Goal: Register for event/course

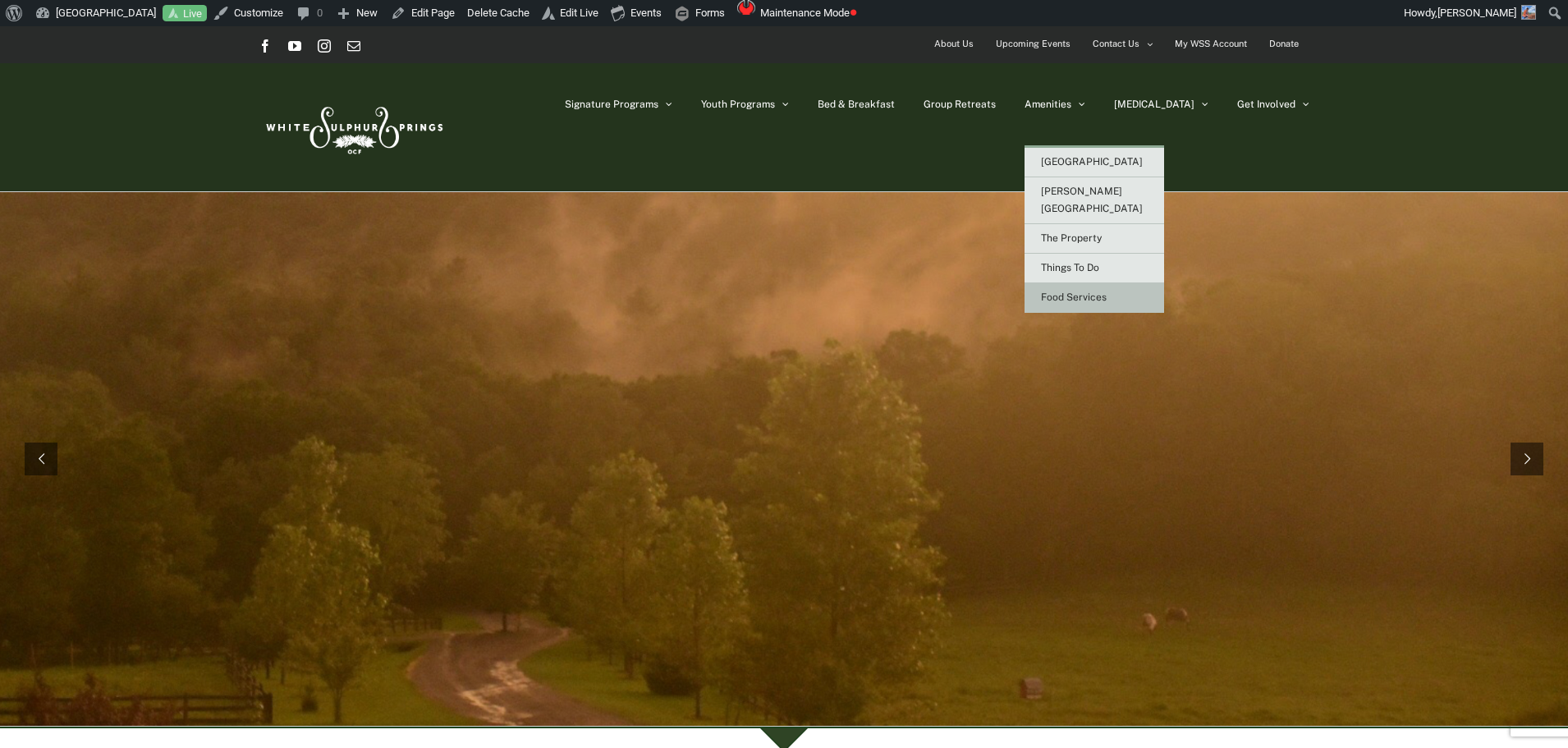
click at [1107, 291] on span "Food Services" at bounding box center [1074, 296] width 66 height 11
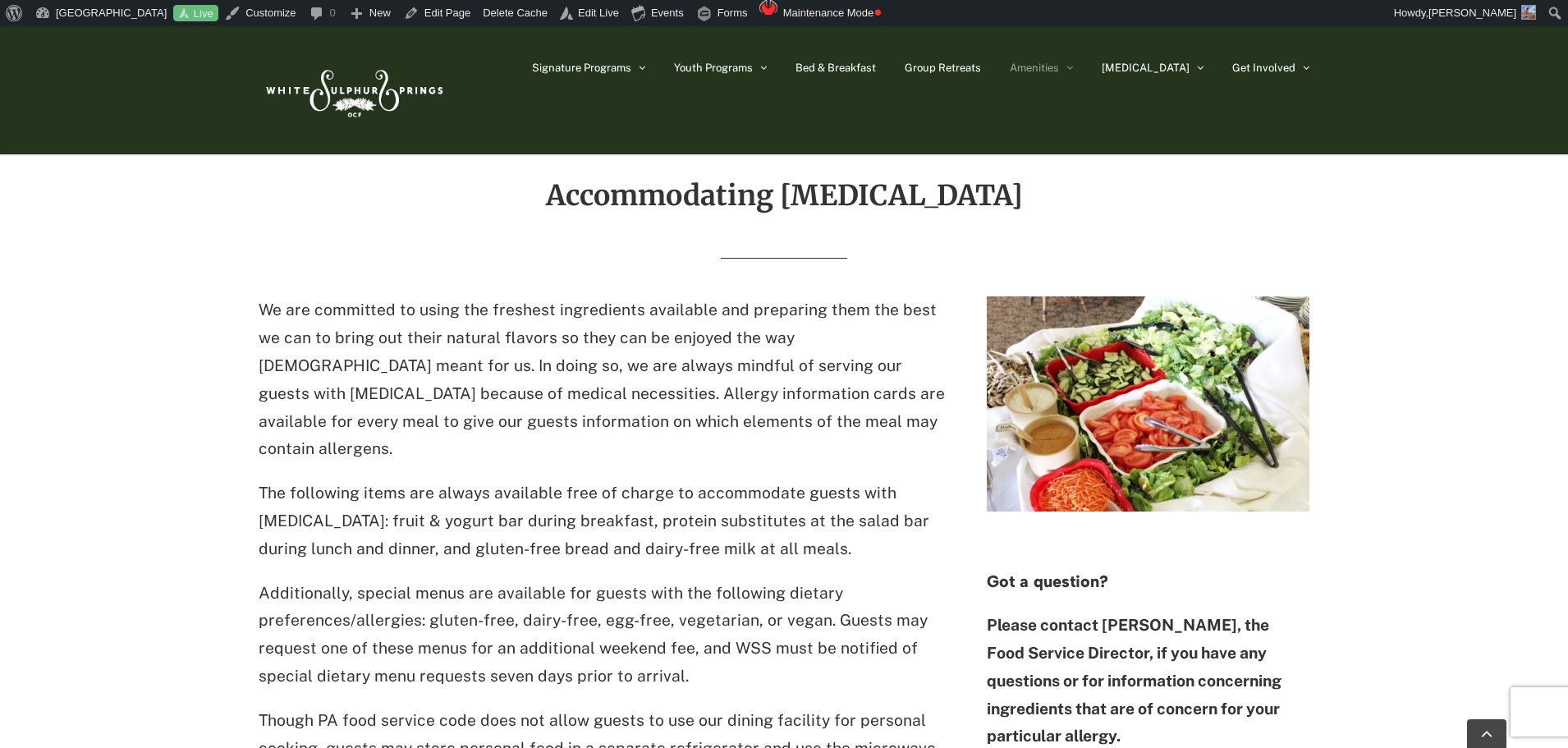
scroll to position [903, 0]
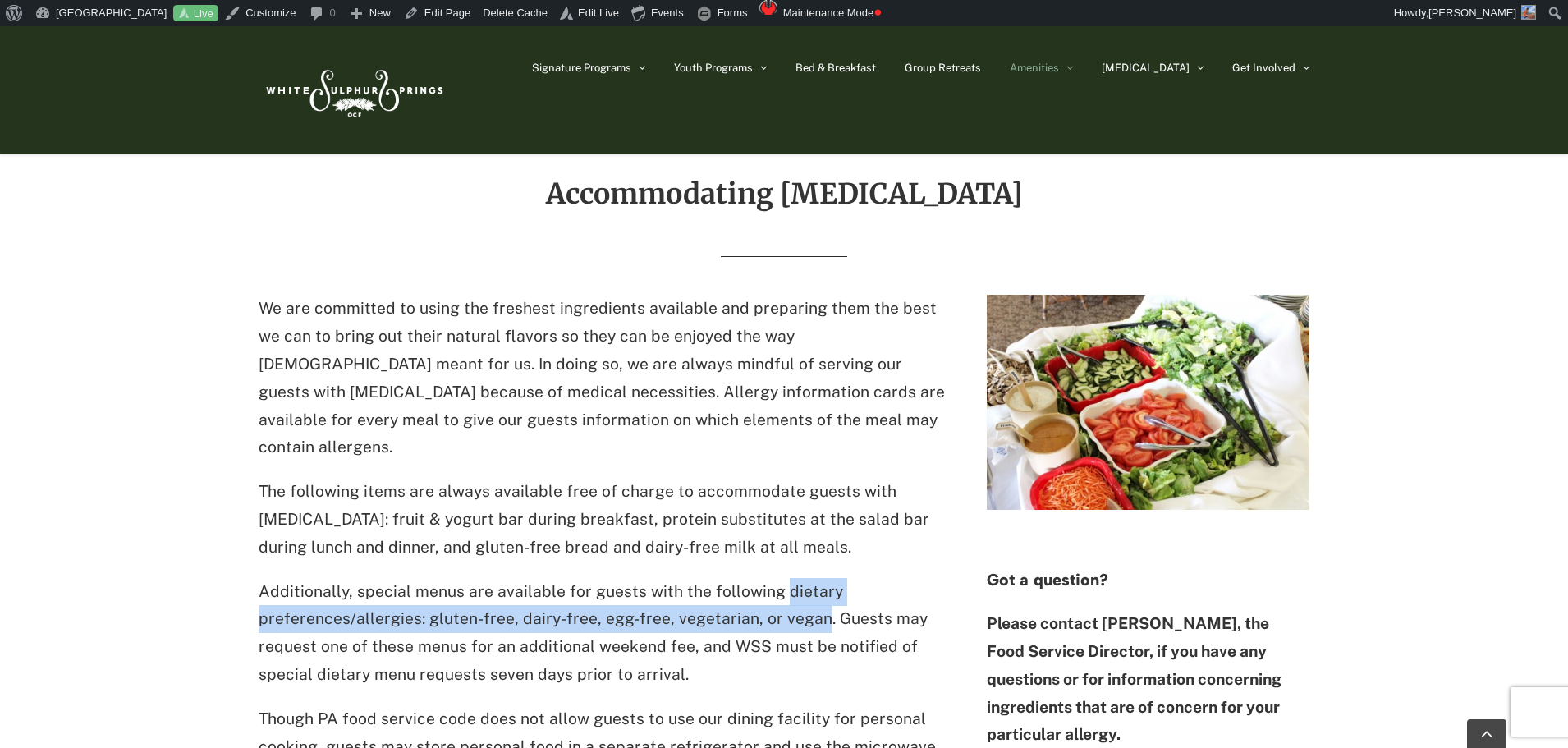
drag, startPoint x: 774, startPoint y: 566, endPoint x: 814, endPoint y: 593, distance: 48.3
click at [814, 593] on p "Additionally, special menus are available for guests with the following dietary…" at bounding box center [601, 633] width 686 height 110
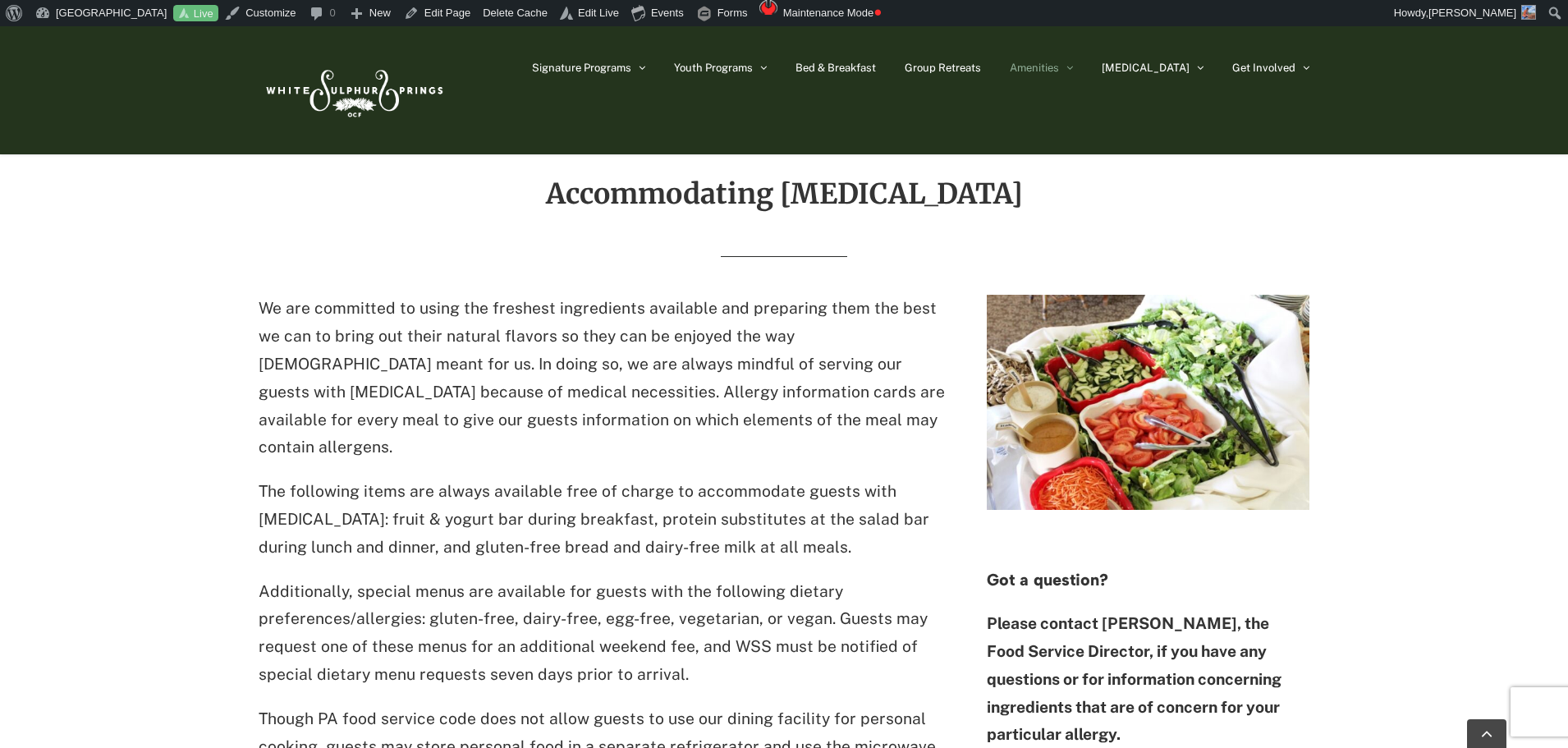
click at [527, 634] on p "Additionally, special menus are available for guests with the following dietary…" at bounding box center [601, 633] width 686 height 110
drag, startPoint x: 427, startPoint y: 594, endPoint x: 813, endPoint y: 593, distance: 386.0
click at [813, 593] on p "Additionally, special menus are available for guests with the following dietary…" at bounding box center [601, 633] width 686 height 110
click at [474, 578] on p "Additionally, special menus are available for guests with the following dietary…" at bounding box center [601, 633] width 686 height 110
drag, startPoint x: 428, startPoint y: 591, endPoint x: 814, endPoint y: 591, distance: 386.0
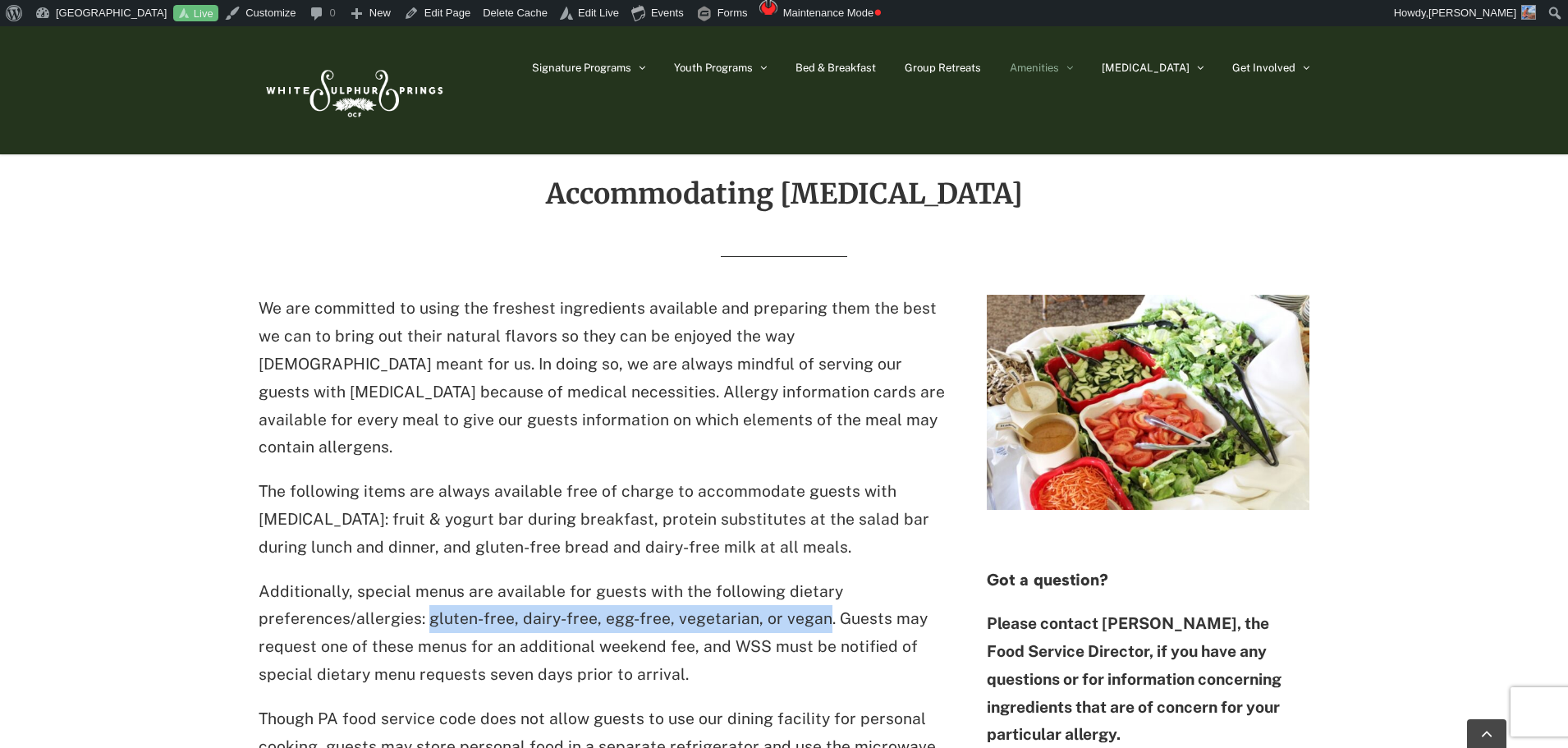
click at [814, 591] on p "Additionally, special menus are available for guests with the following dietary…" at bounding box center [601, 633] width 686 height 110
copy p "gluten-free, dairy-free, egg-free, vegetarian, or vegan"
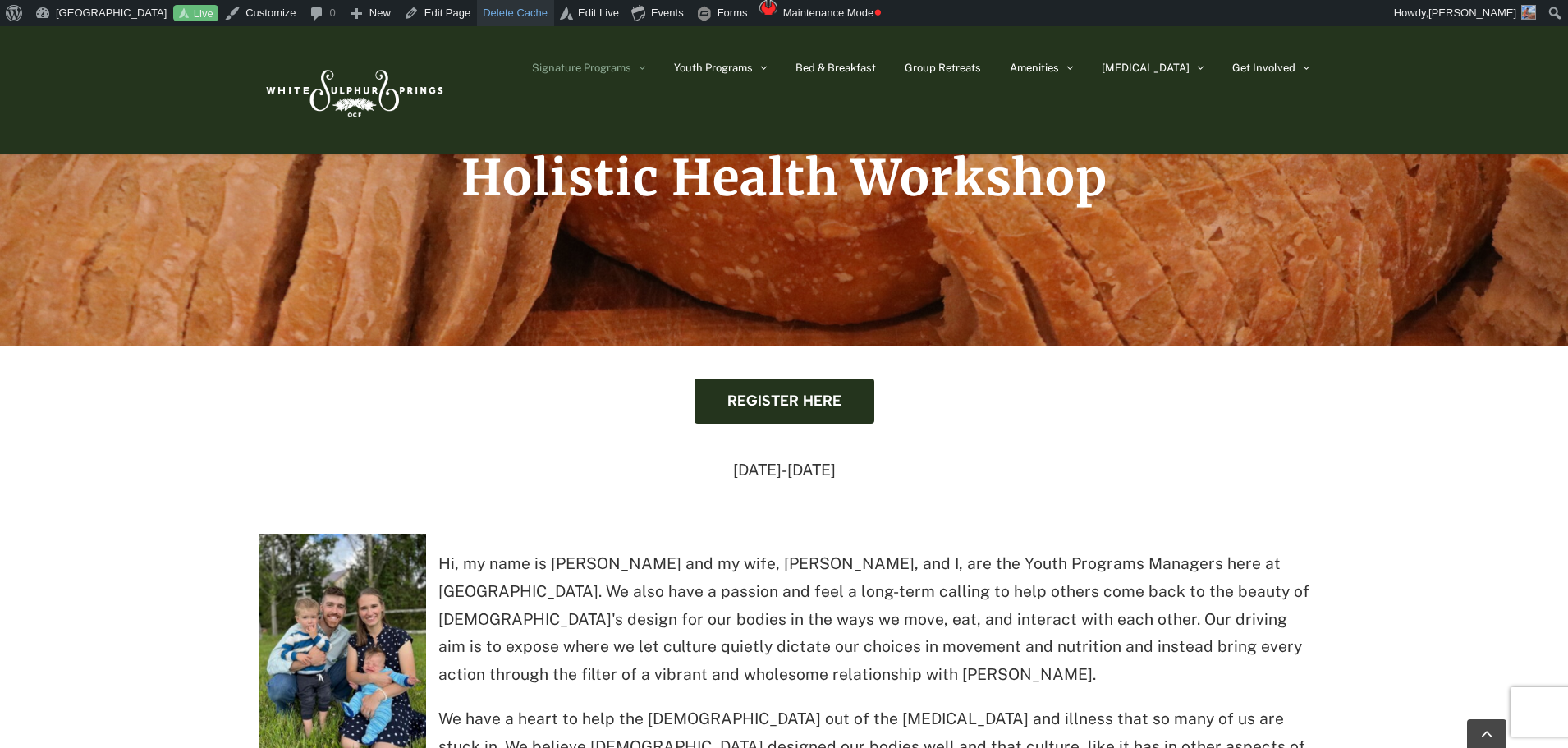
scroll to position [410, 0]
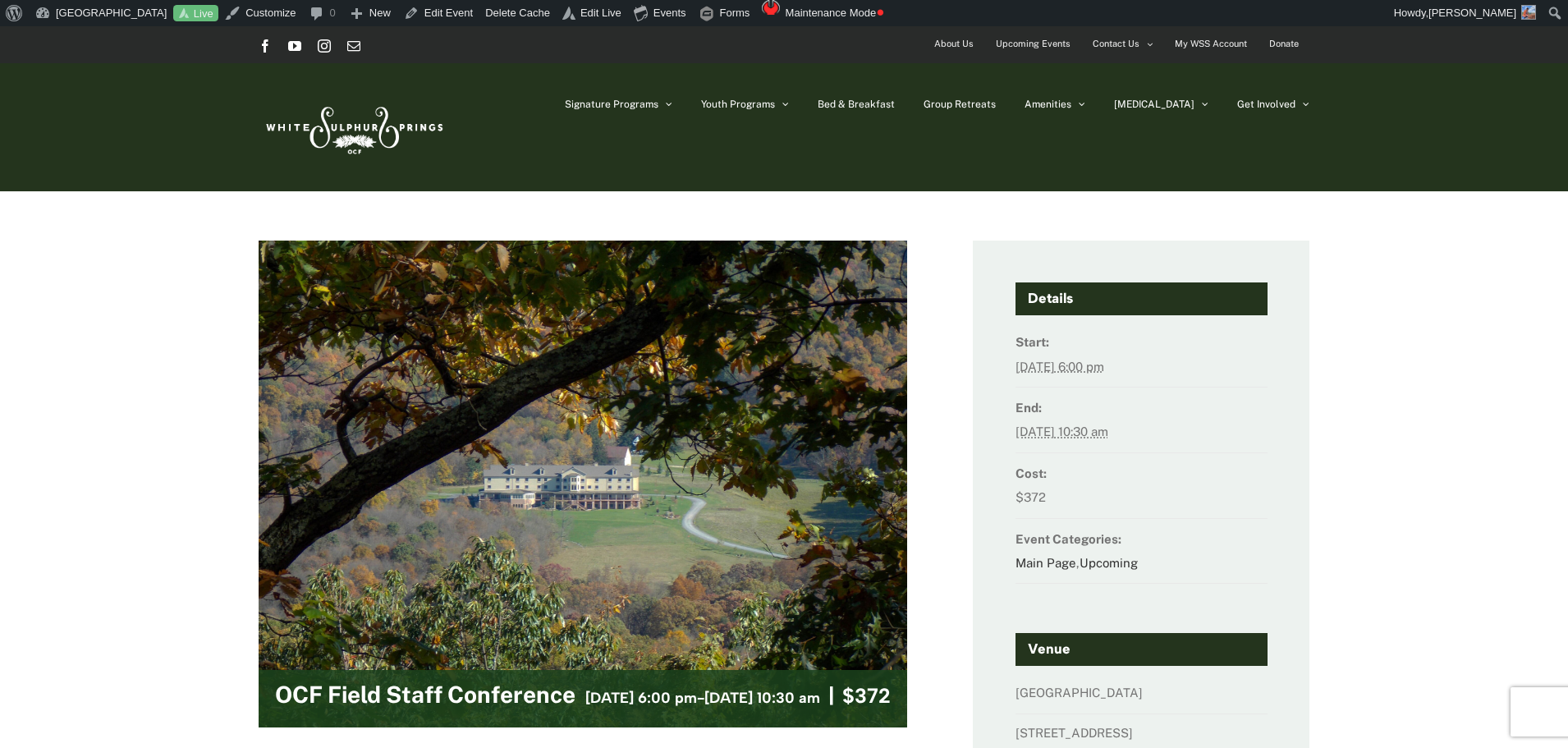
click at [1057, 34] on span "Upcoming Events" at bounding box center [1032, 44] width 74 height 24
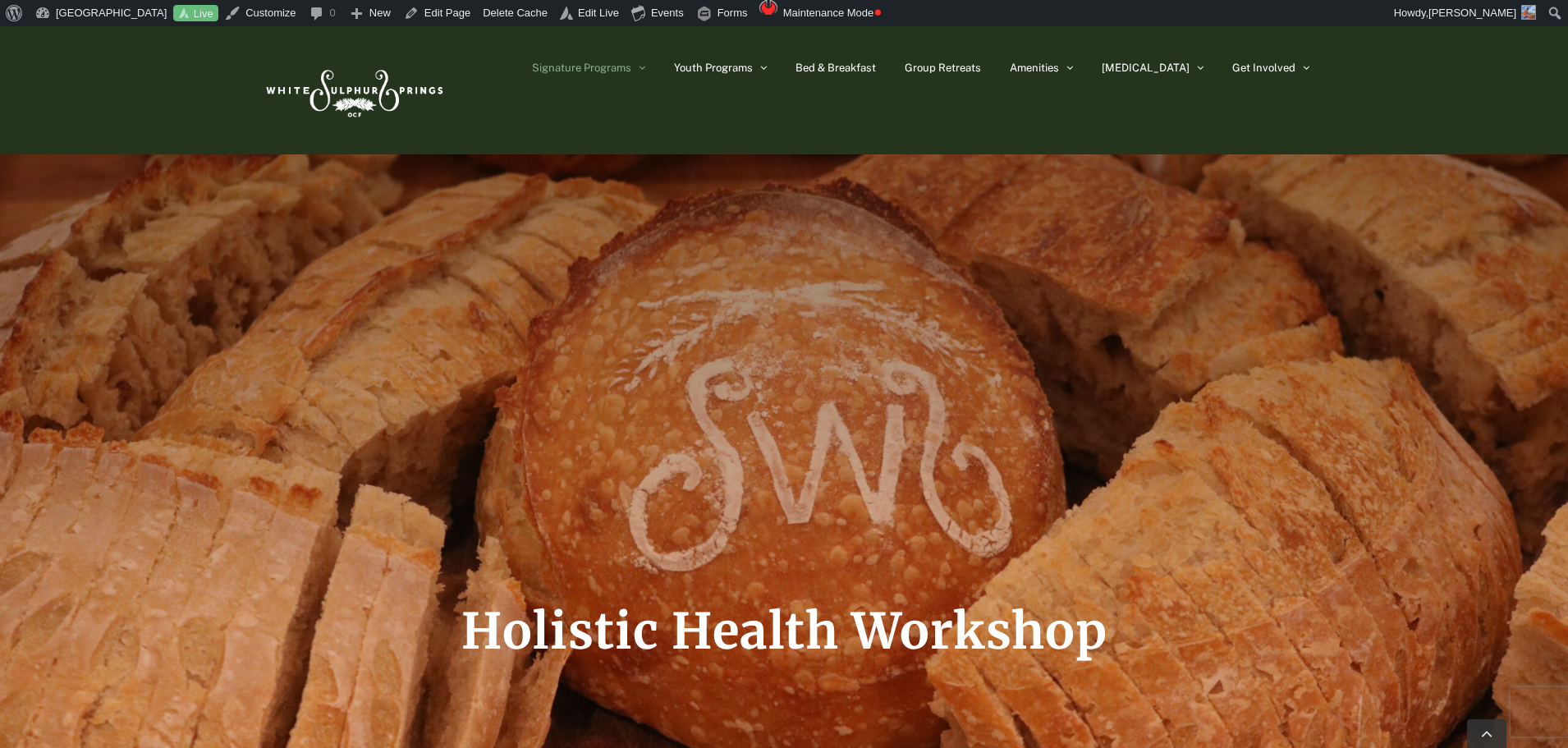
scroll to position [410, 0]
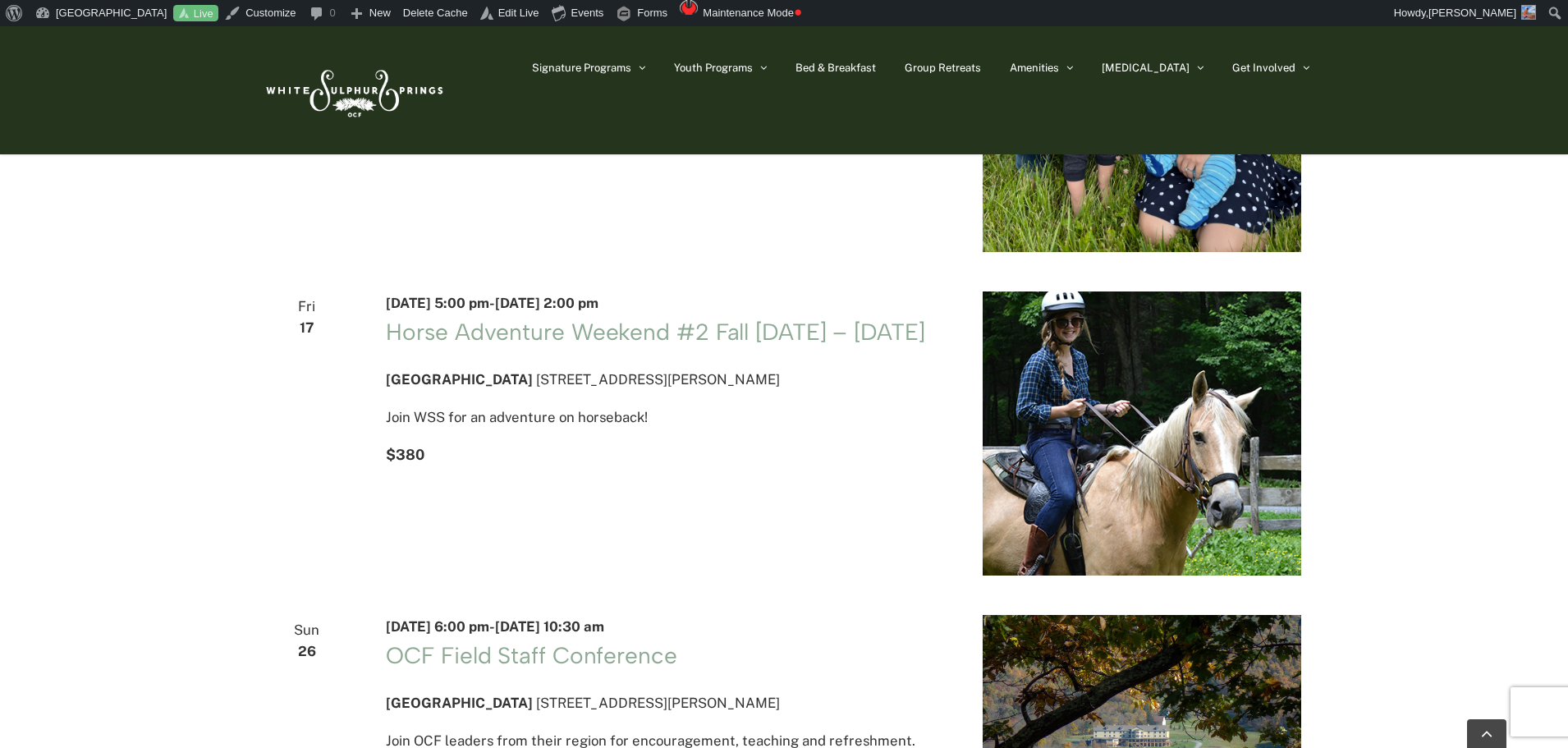
scroll to position [822, 0]
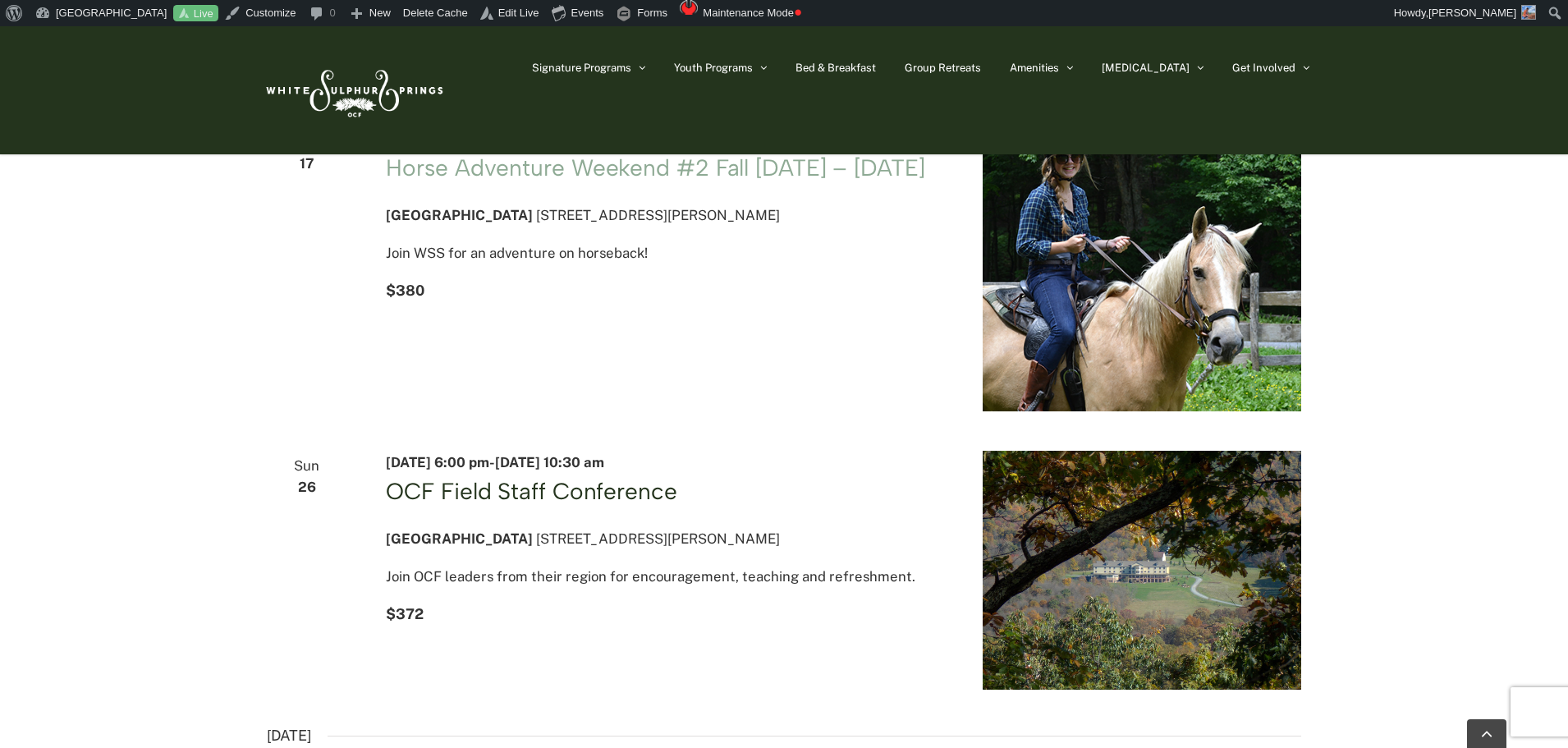
click at [656, 505] on link "OCF Field Staff Conference" at bounding box center [531, 491] width 291 height 28
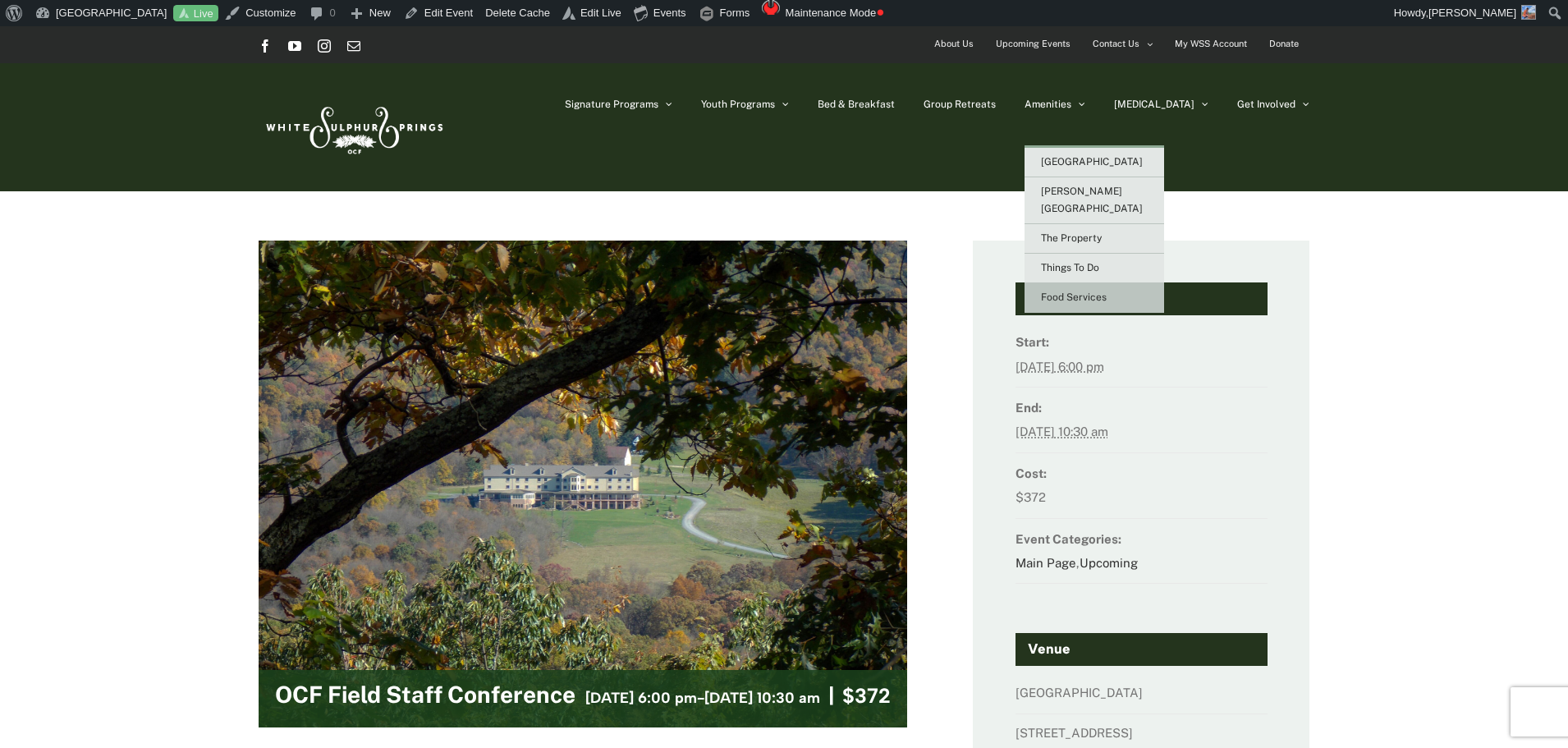
click at [1107, 291] on span "Food Services" at bounding box center [1074, 296] width 66 height 11
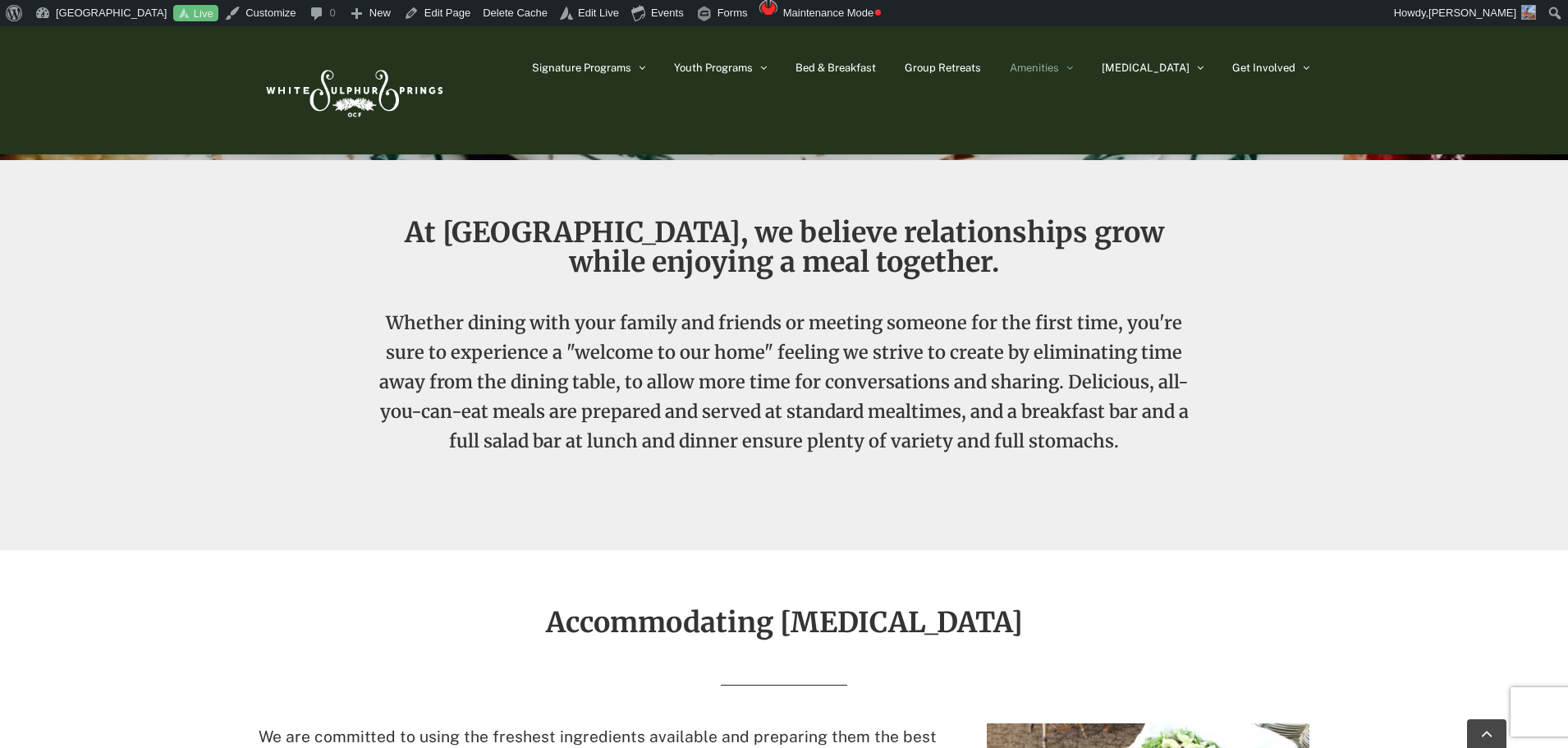
scroll to position [410, 0]
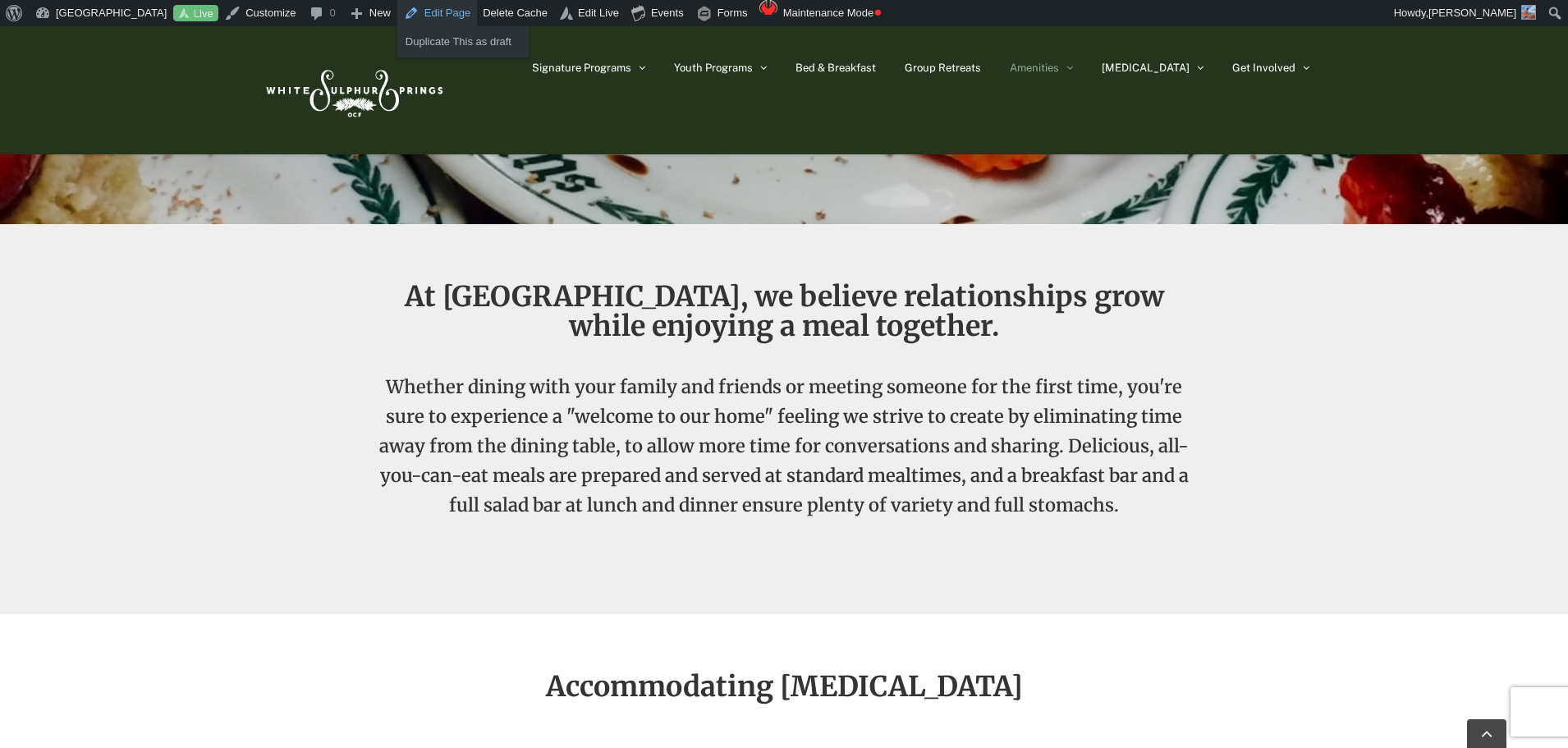
click at [443, 13] on link "Edit Page" at bounding box center [436, 13] width 80 height 26
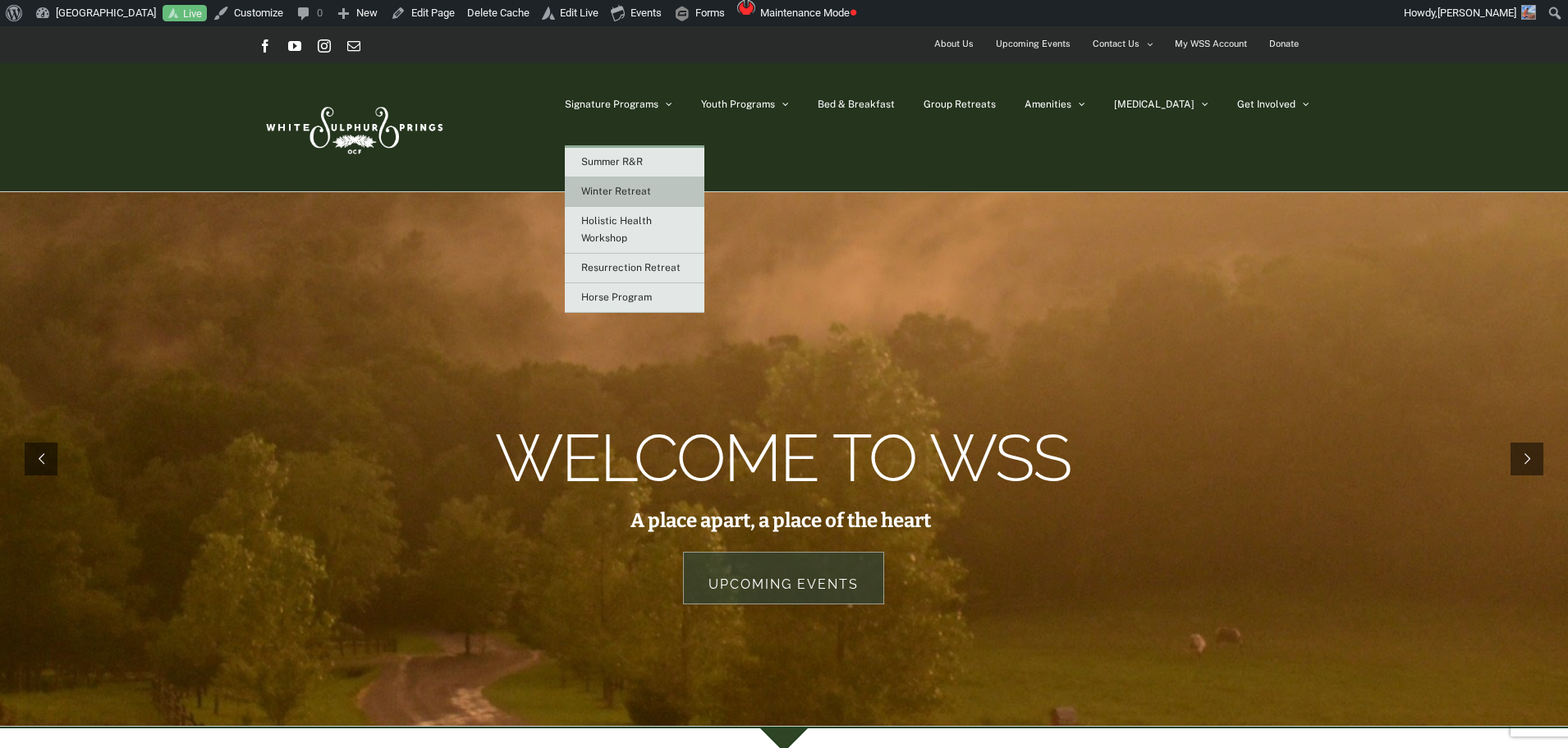
click at [651, 196] on span "Winter Retreat" at bounding box center [616, 191] width 70 height 11
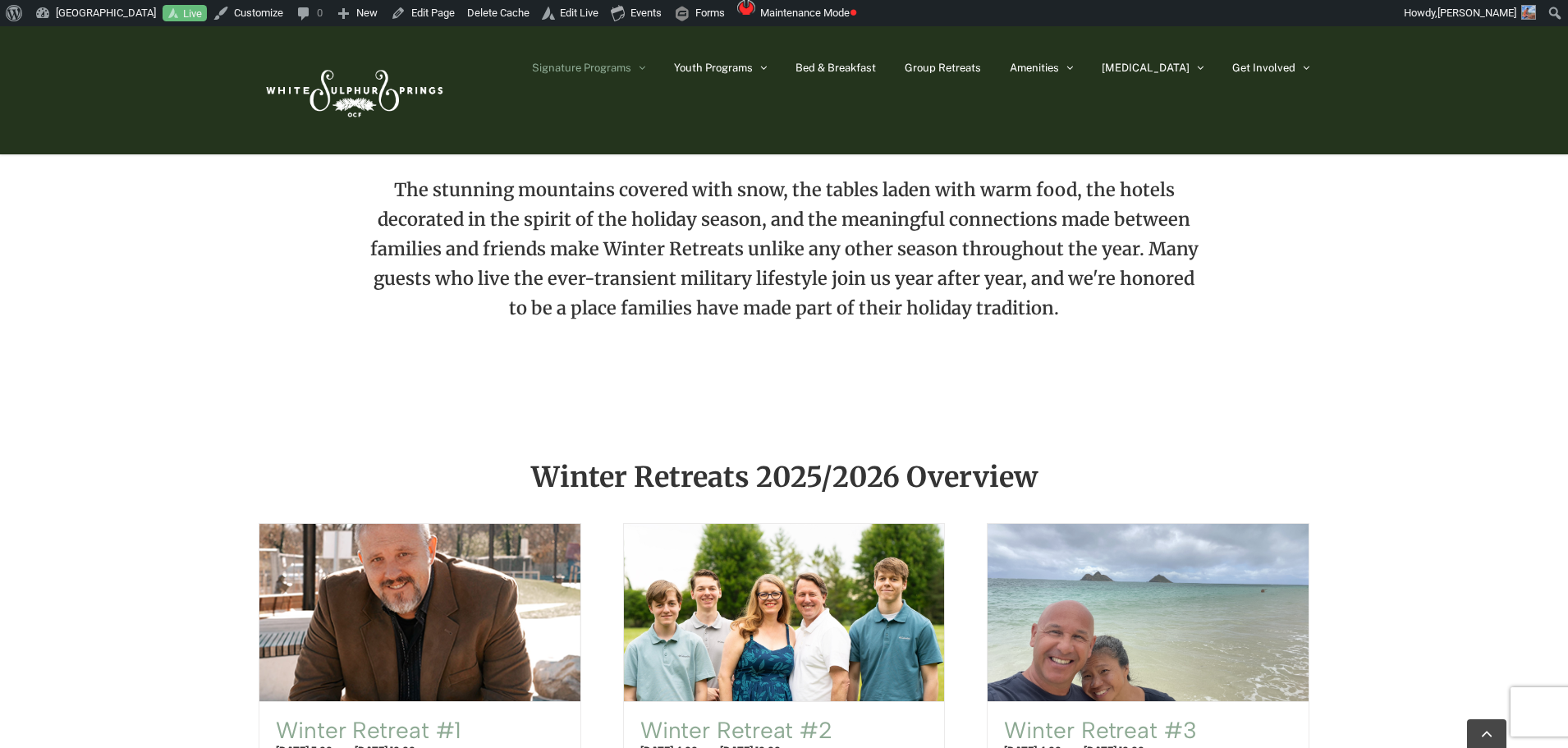
scroll to position [739, 0]
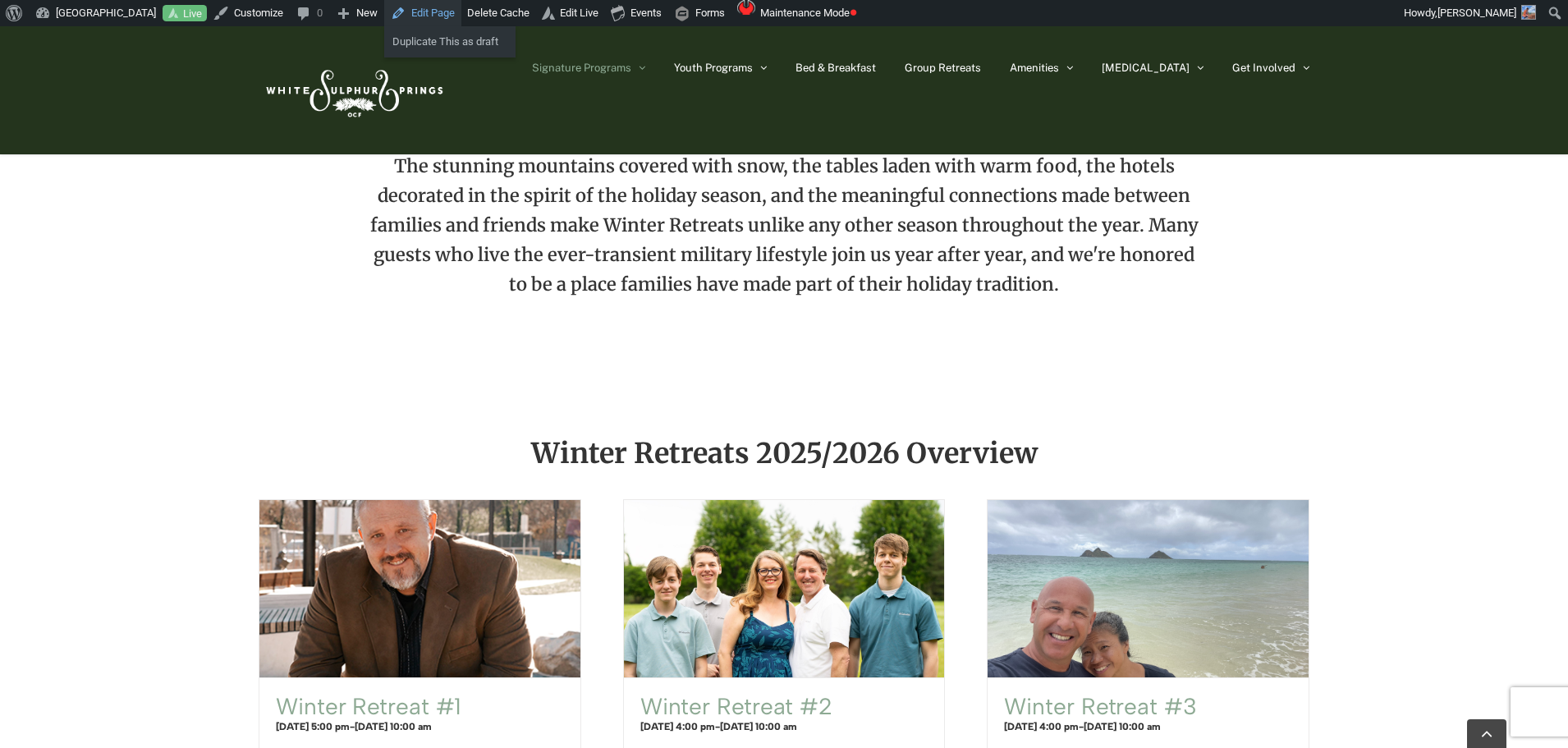
click at [443, 15] on link "Edit Page" at bounding box center [422, 13] width 77 height 26
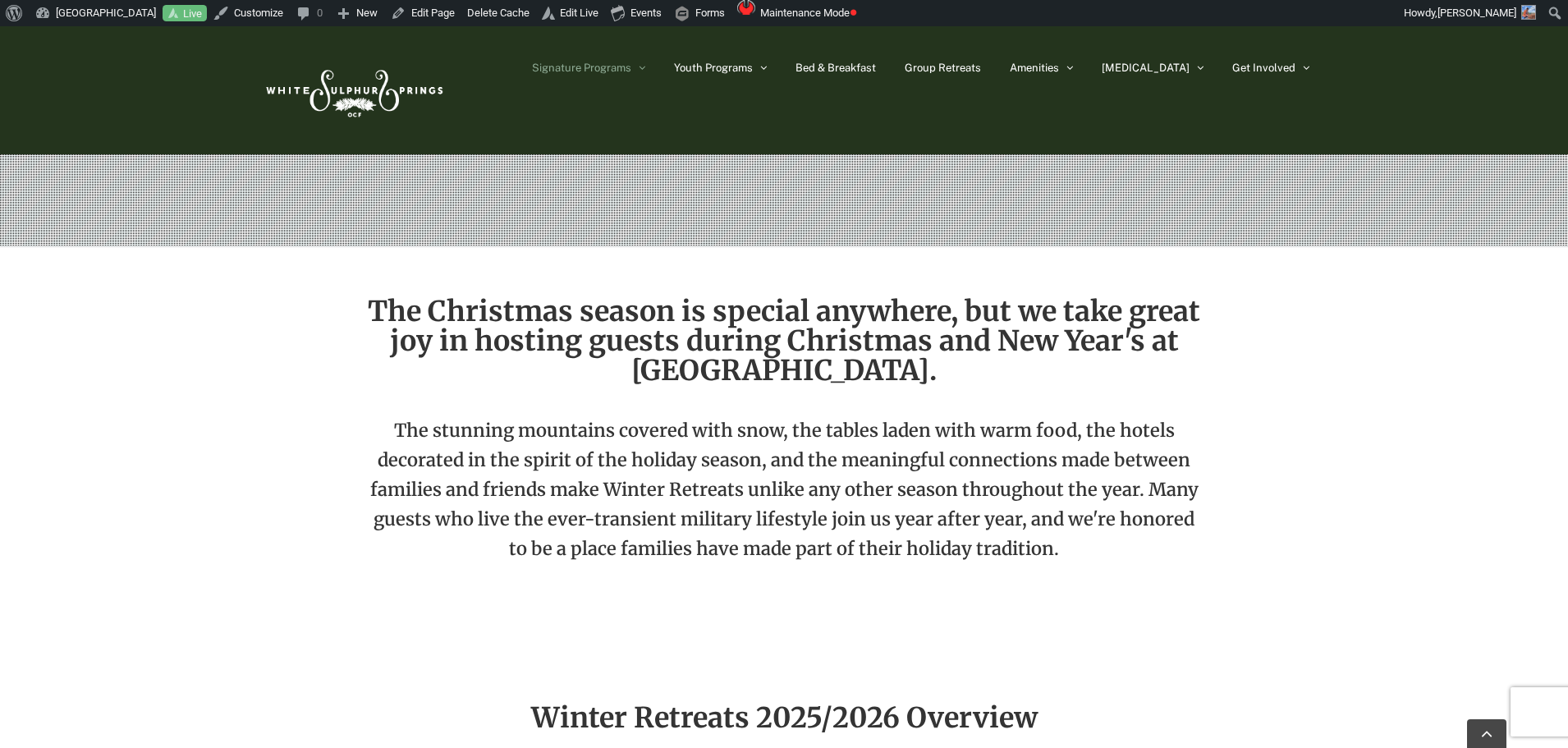
scroll to position [329, 0]
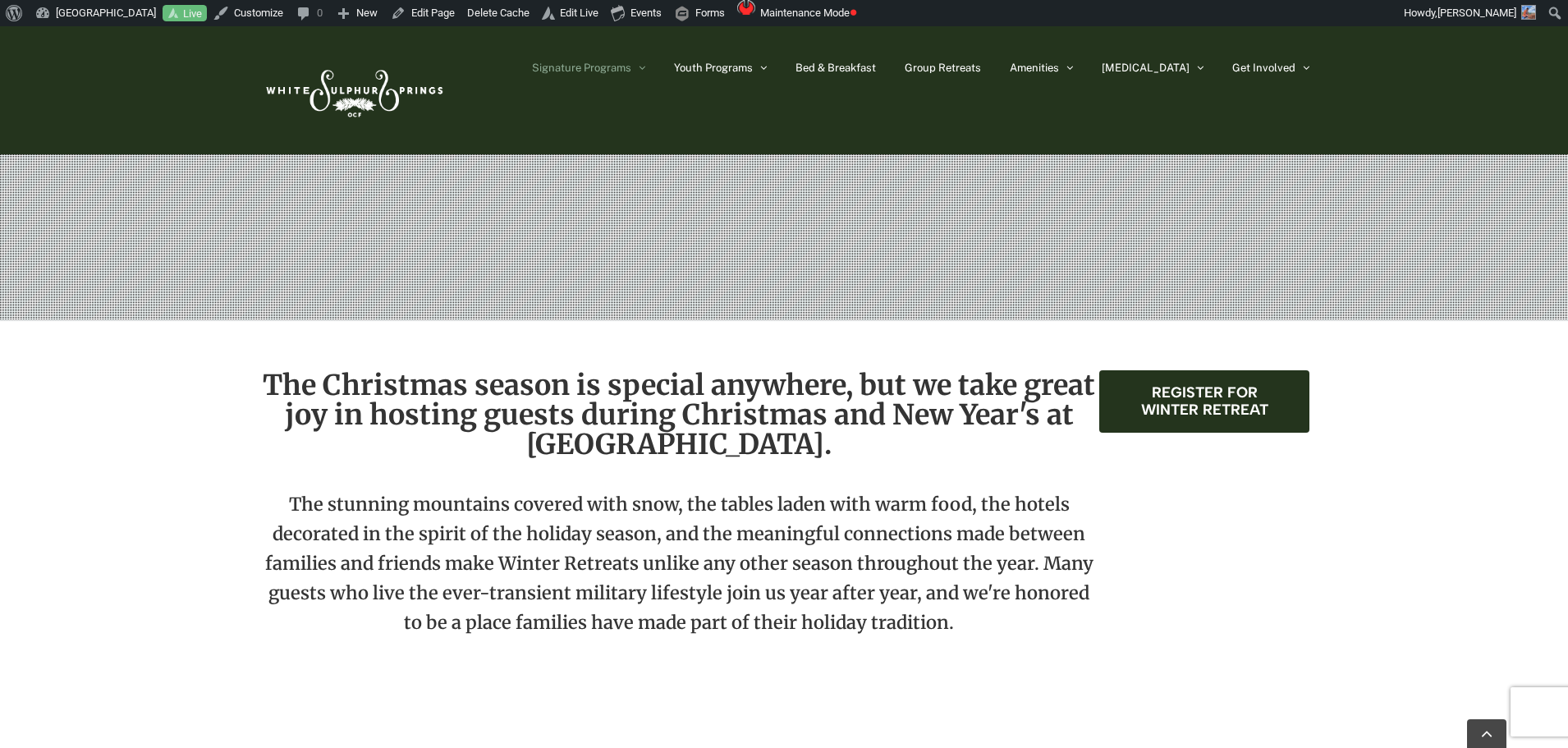
scroll to position [410, 0]
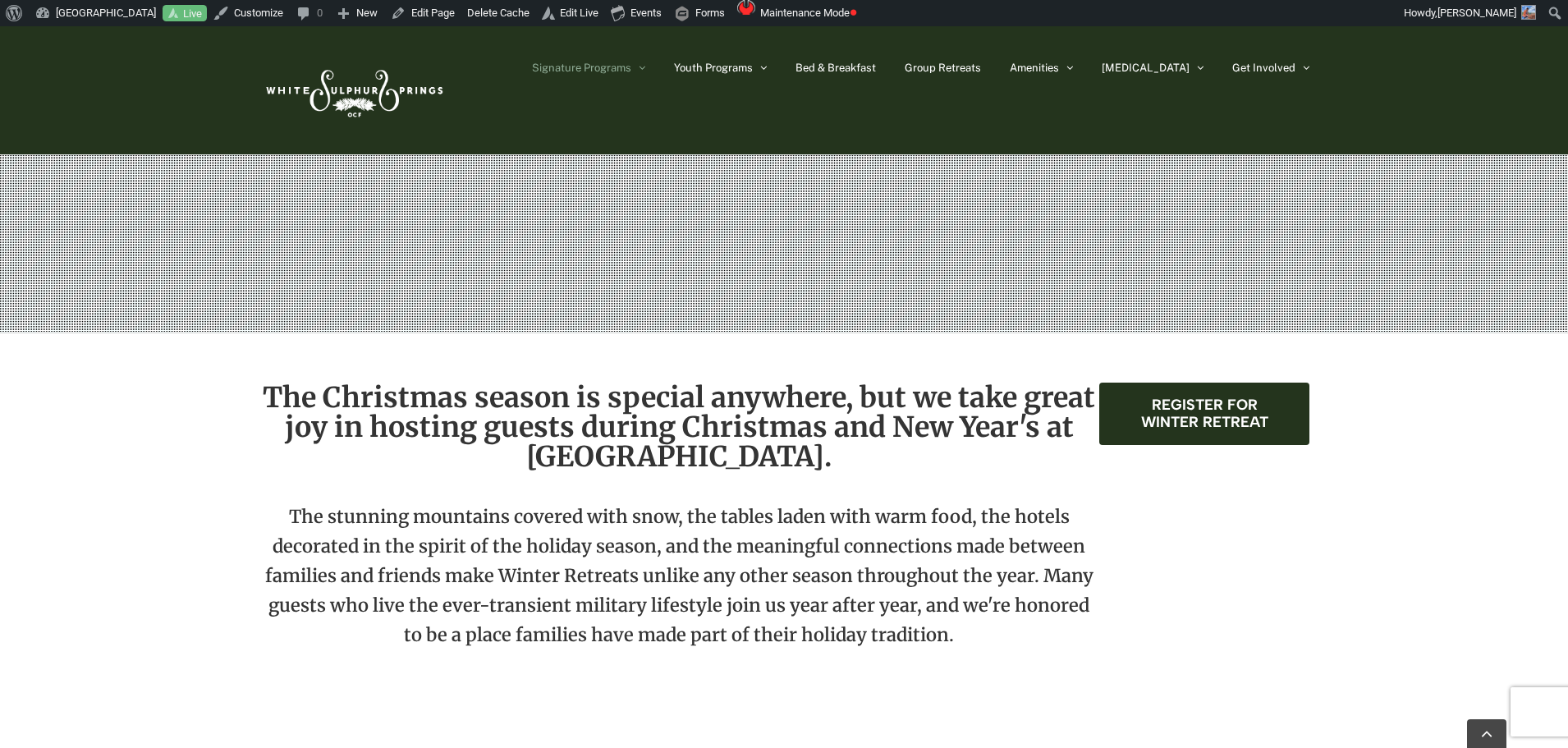
scroll to position [410, 0]
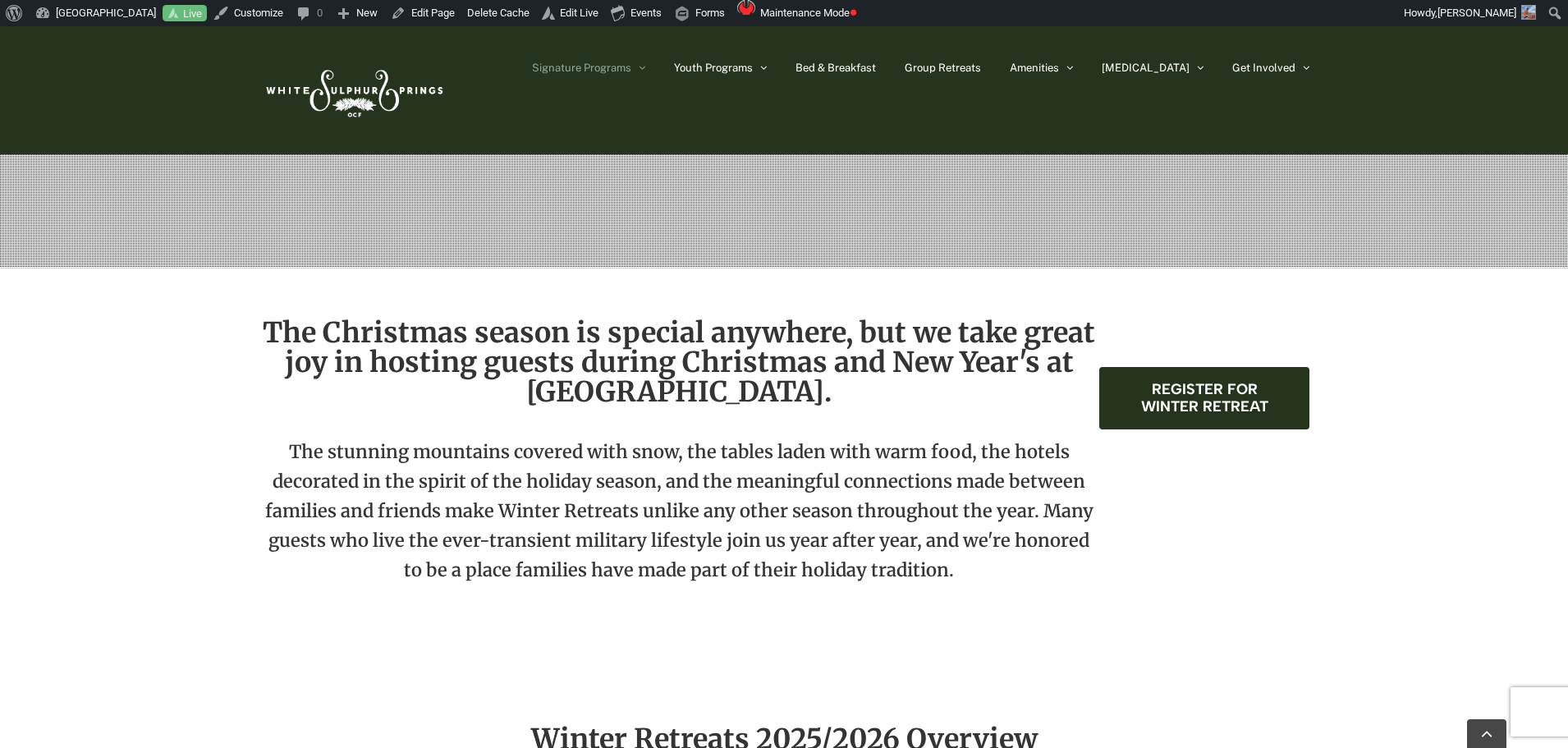
scroll to position [493, 0]
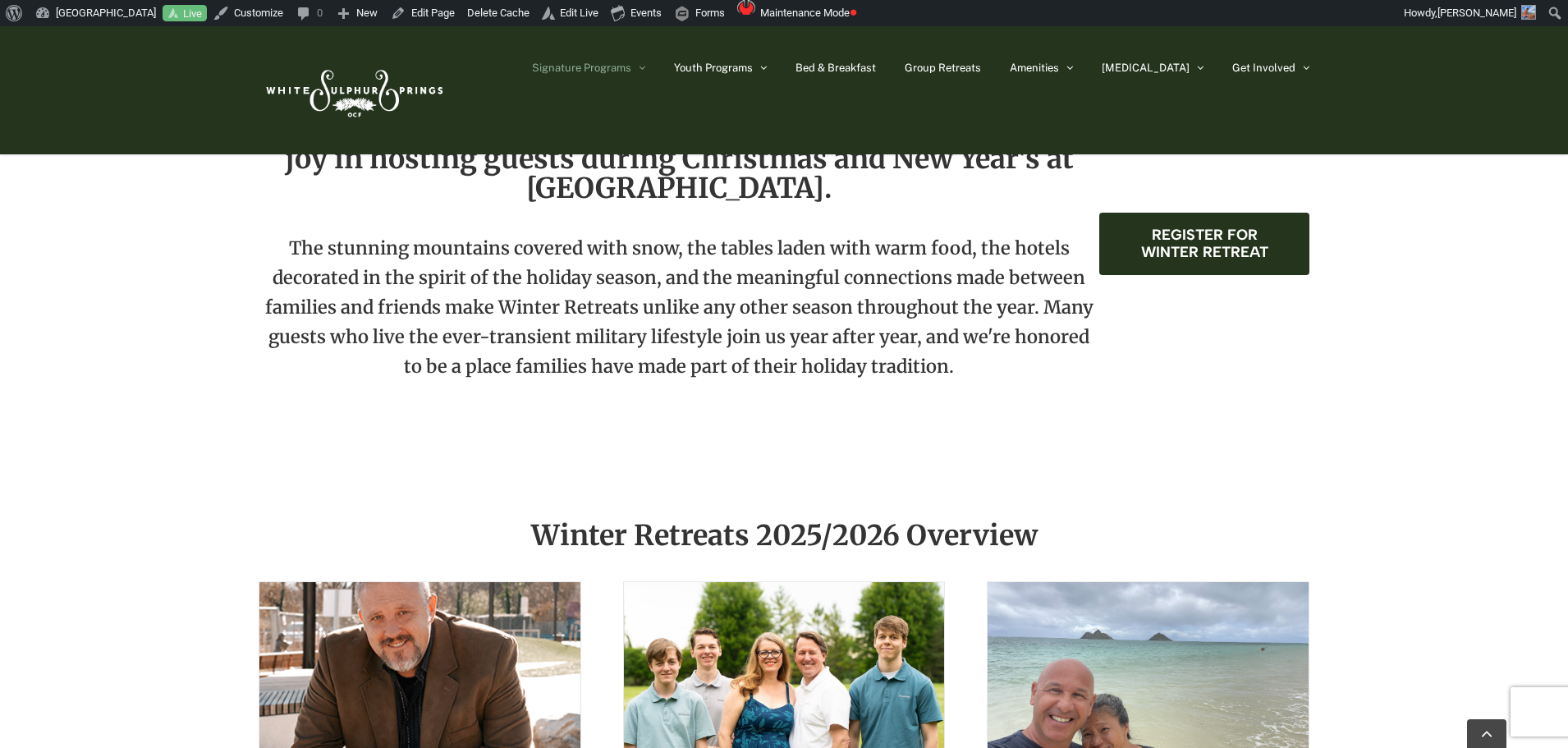
scroll to position [575, 0]
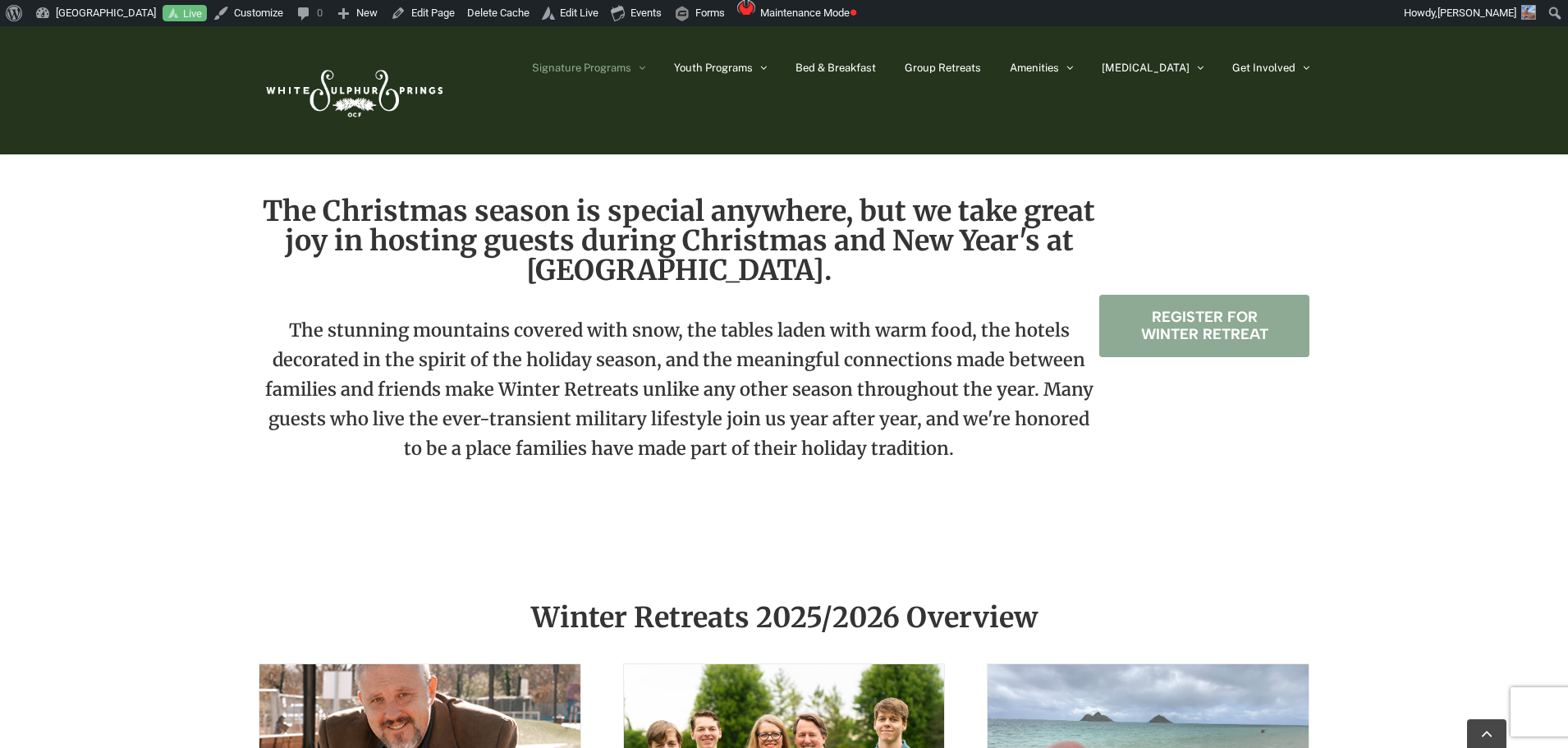
click at [1152, 313] on span "Register for Winter Retreat" at bounding box center [1204, 325] width 145 height 34
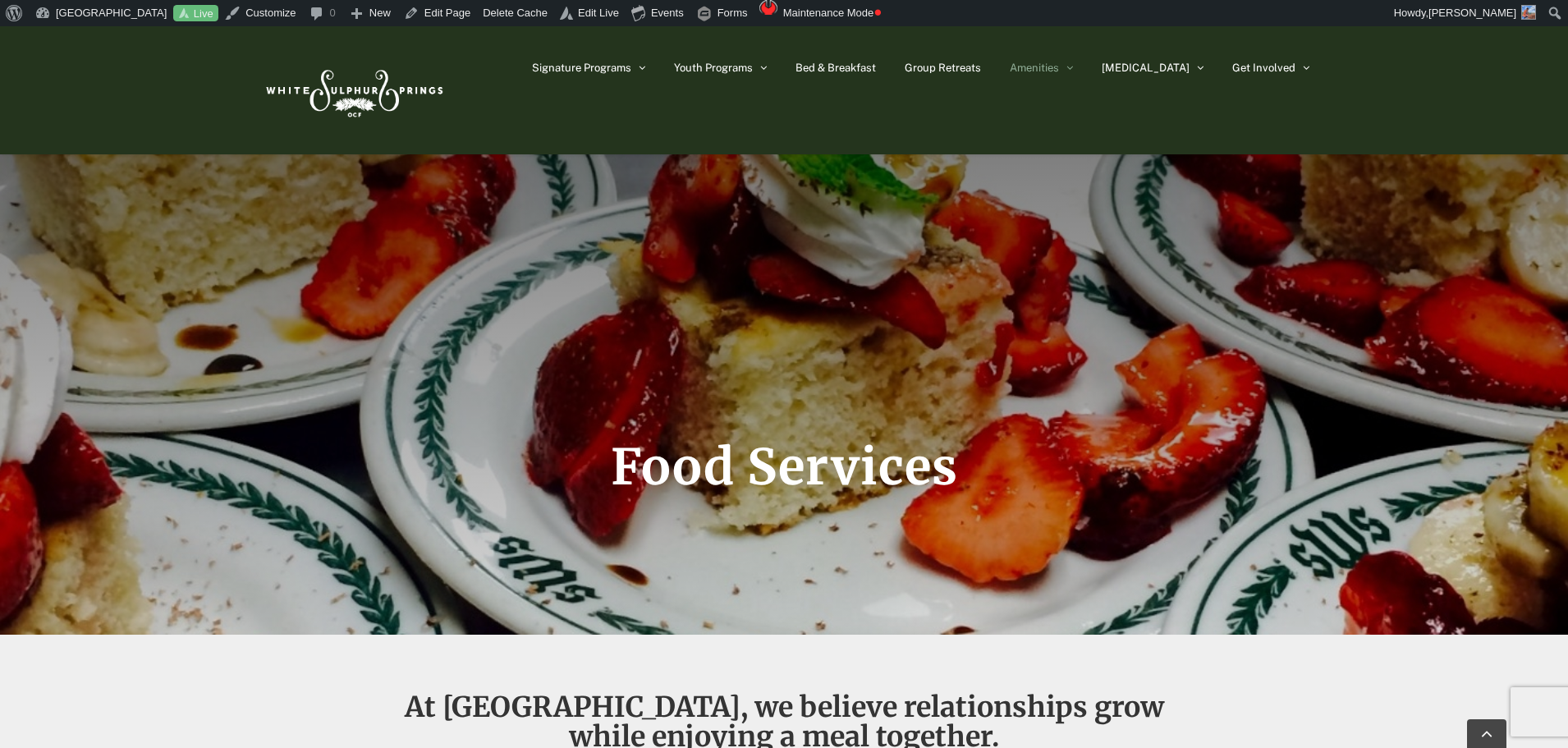
scroll to position [903, 0]
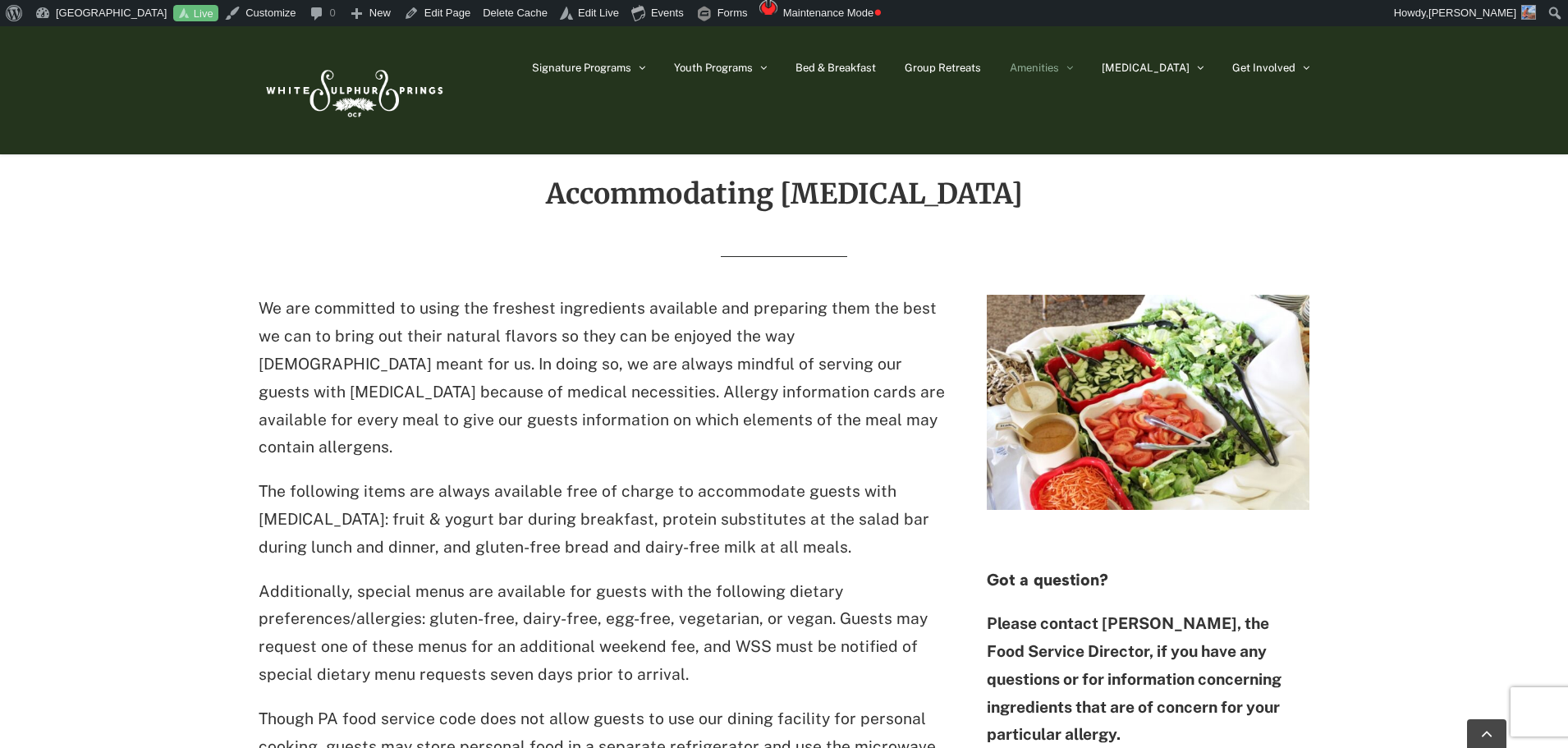
drag, startPoint x: 0, startPoint y: 0, endPoint x: 906, endPoint y: 260, distance: 942.6
click at [906, 260] on div "Accommodating food allergies" at bounding box center [784, 237] width 1051 height 116
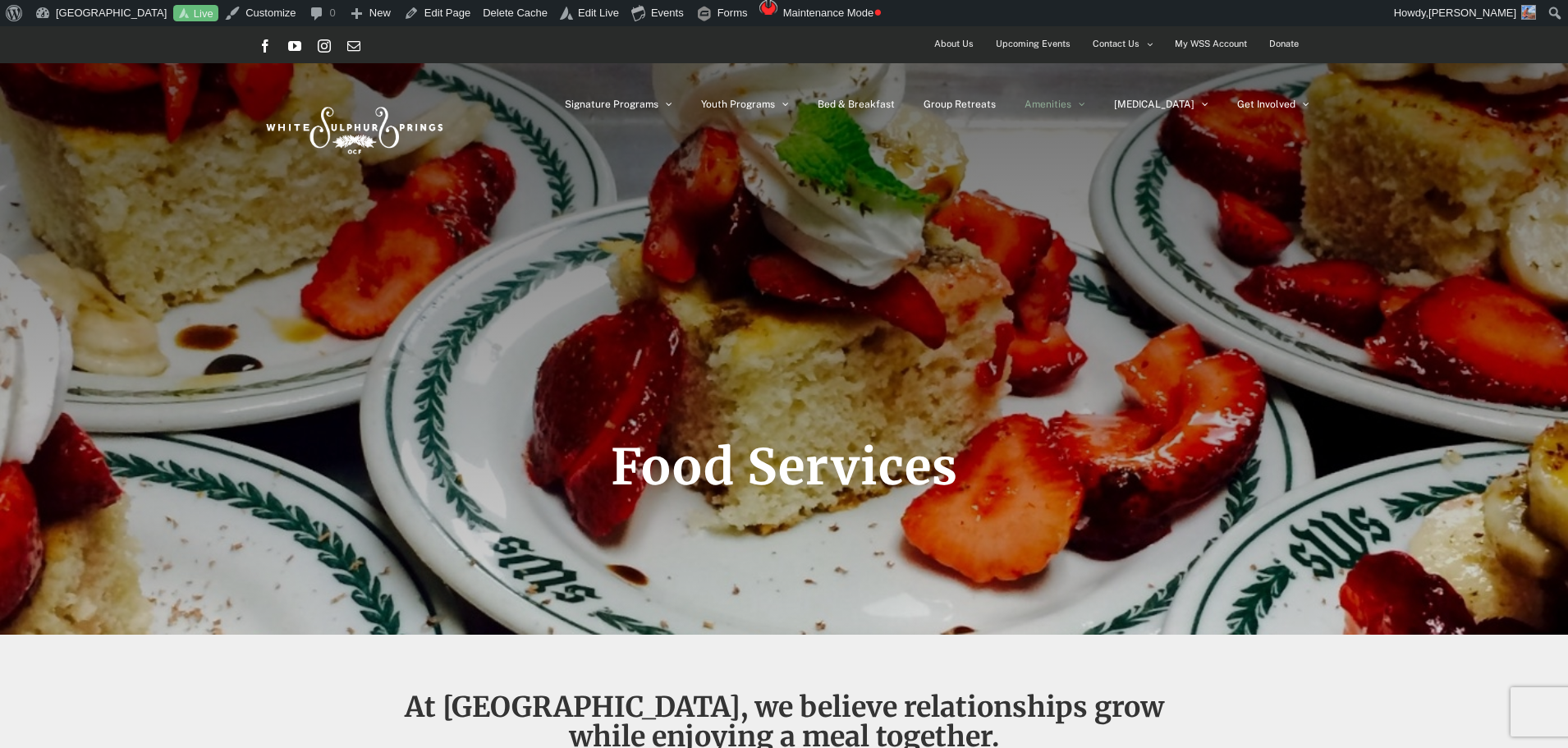
scroll to position [903, 0]
